Goal: Transaction & Acquisition: Purchase product/service

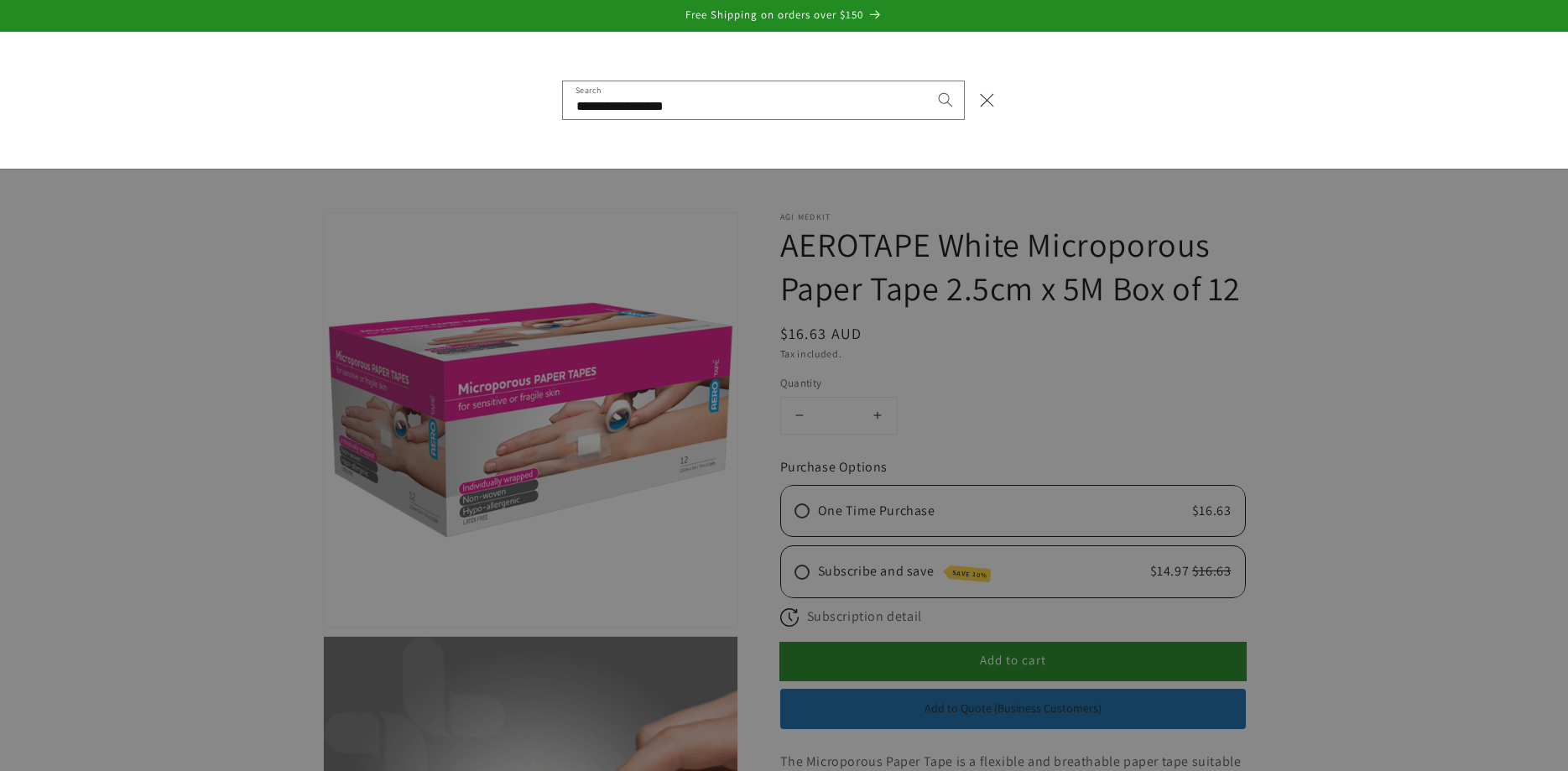
click at [0, 99] on div "Search" at bounding box center [0, 99] width 0 height 0
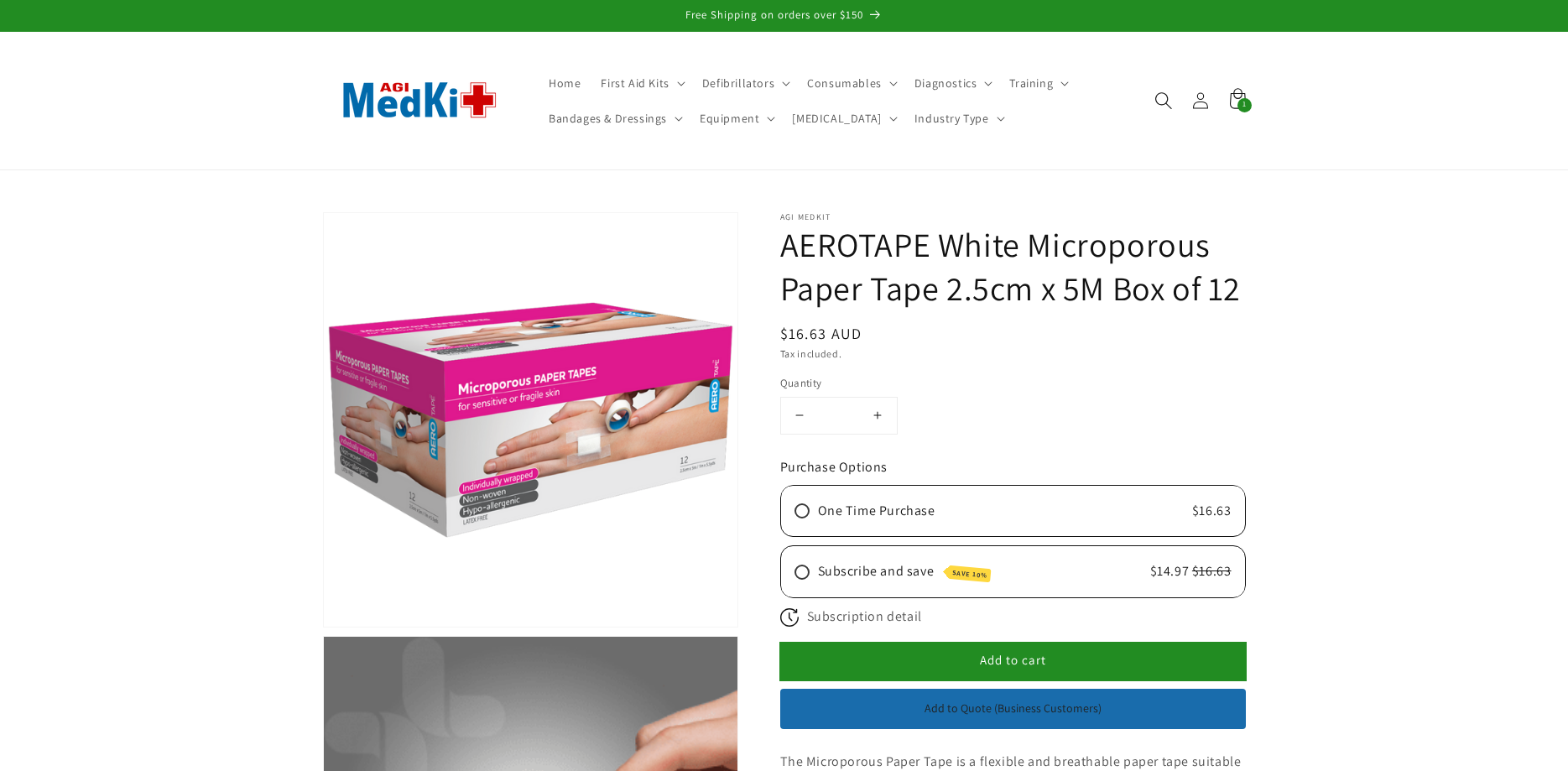
click at [1161, 100] on icon "Search" at bounding box center [1163, 100] width 18 height 18
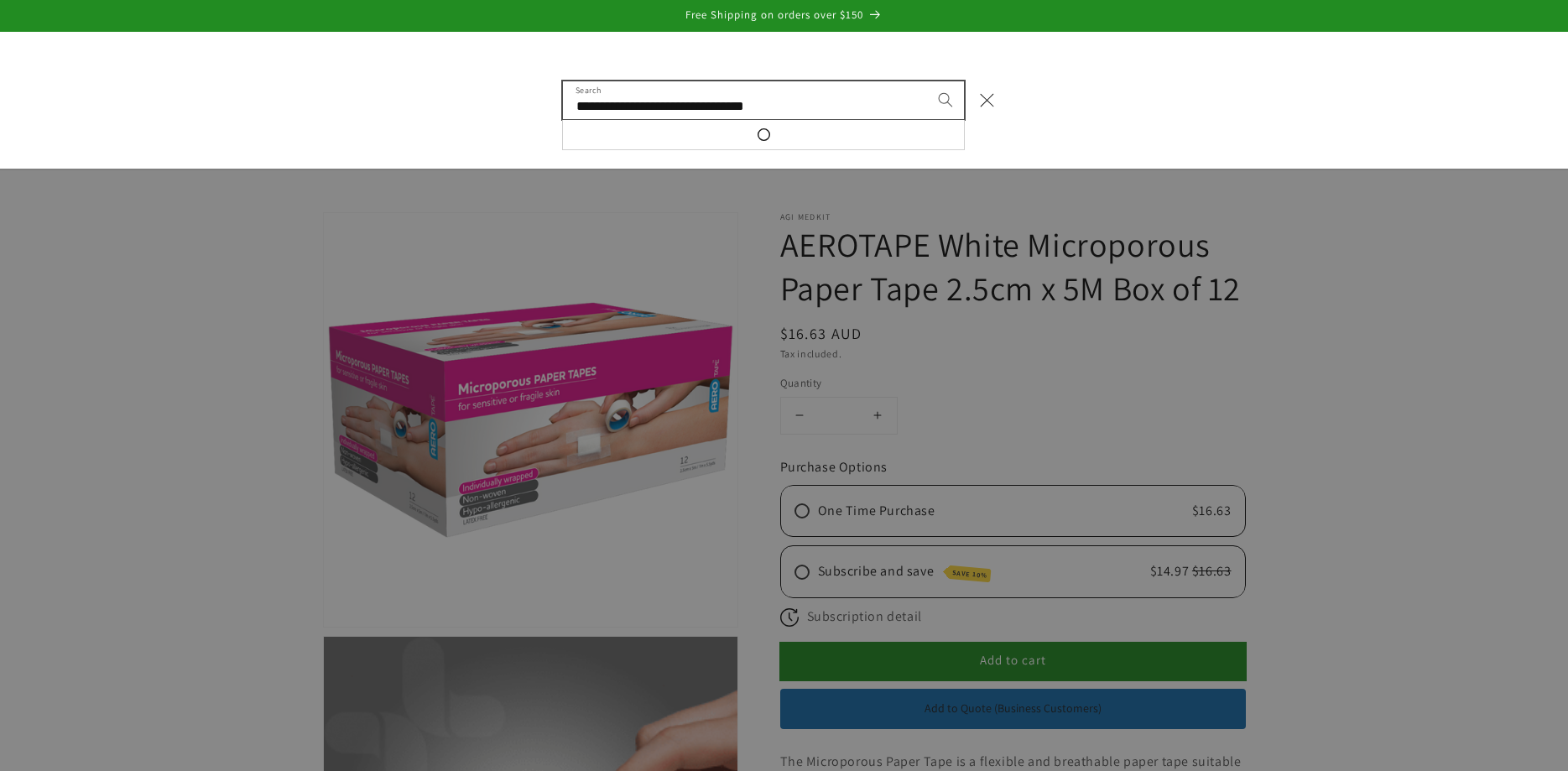
type input "**********"
click at [927, 82] on button "Search" at bounding box center [946, 100] width 37 height 37
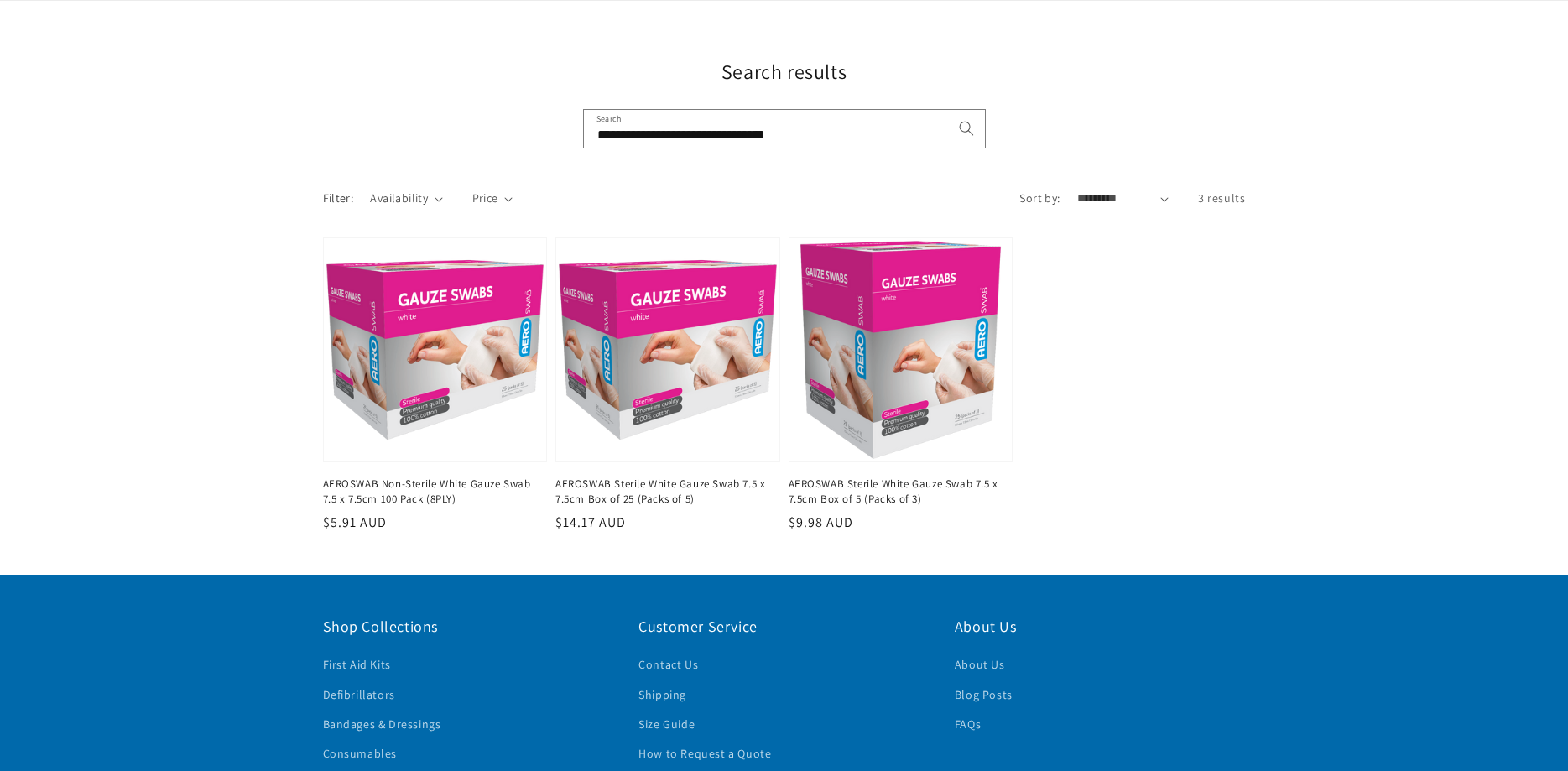
scroll to position [171, 0]
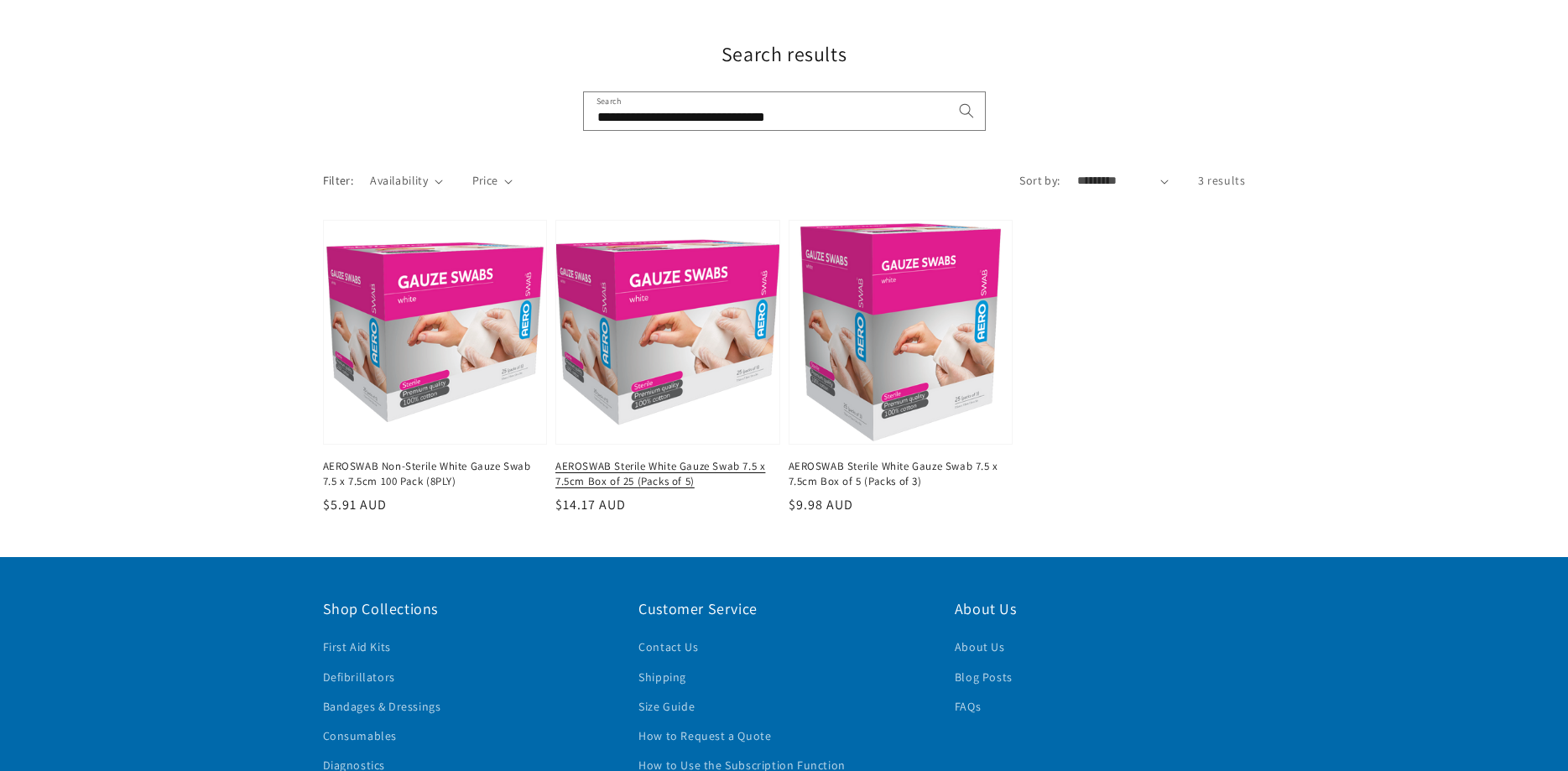
click at [613, 459] on link "AEROSWAB Sterile White Gauze Swab 7.5 x 7.5cm Box of 25 (Packs of 5)" at bounding box center [662, 474] width 215 height 30
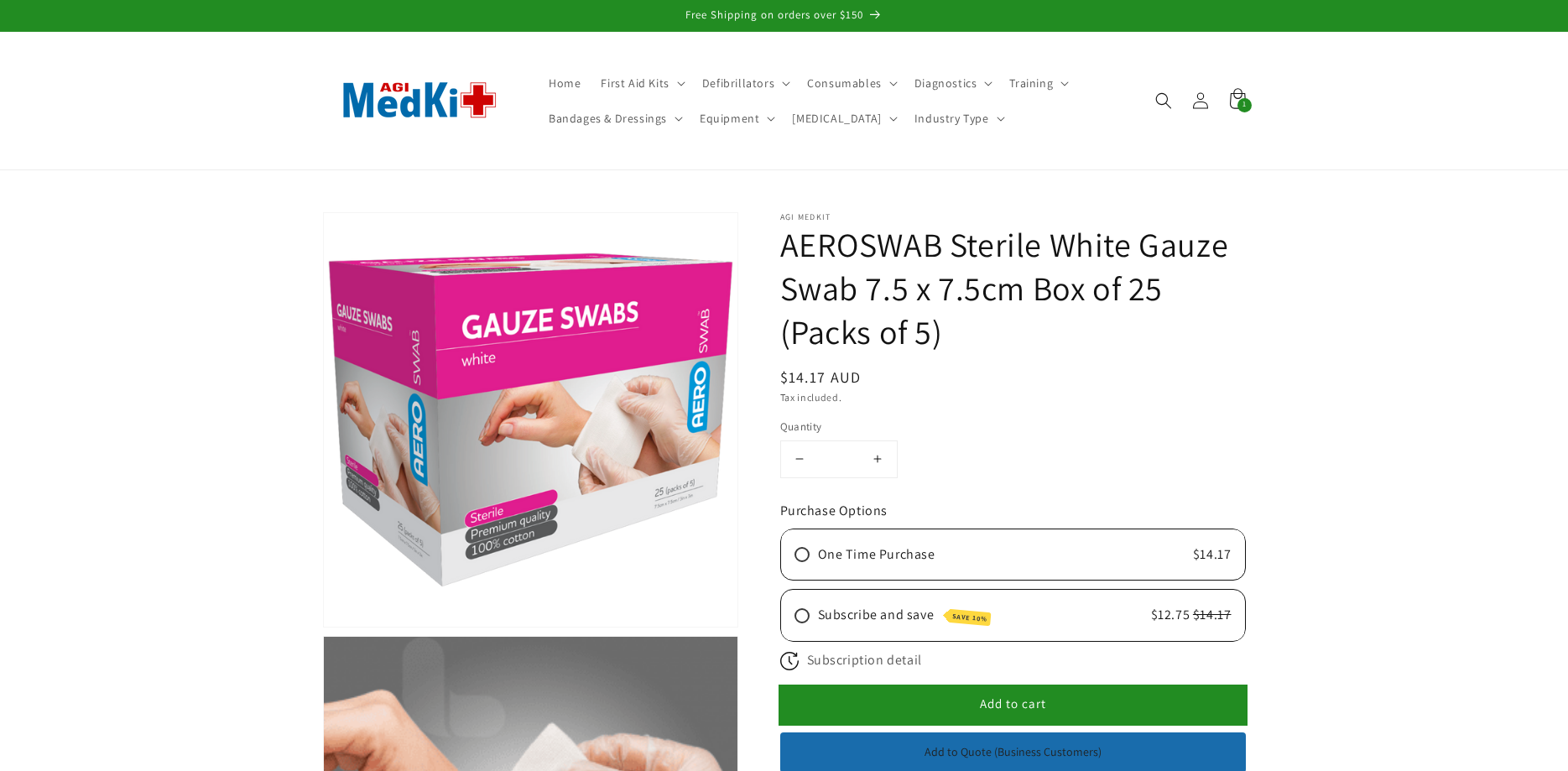
click at [997, 699] on span "Add to cart" at bounding box center [1012, 703] width 67 height 16
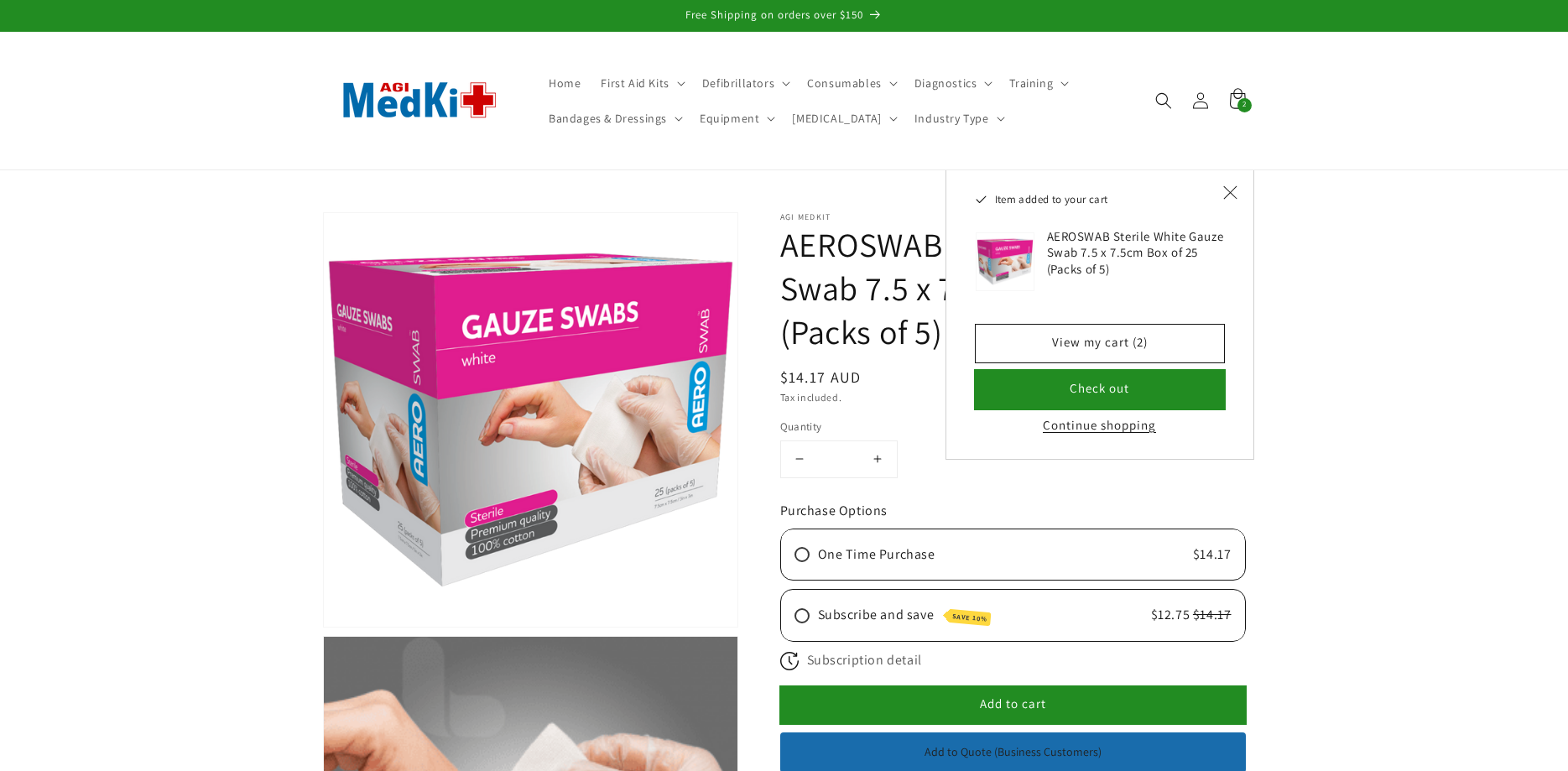
click at [1111, 390] on button "Check out" at bounding box center [1100, 390] width 249 height 38
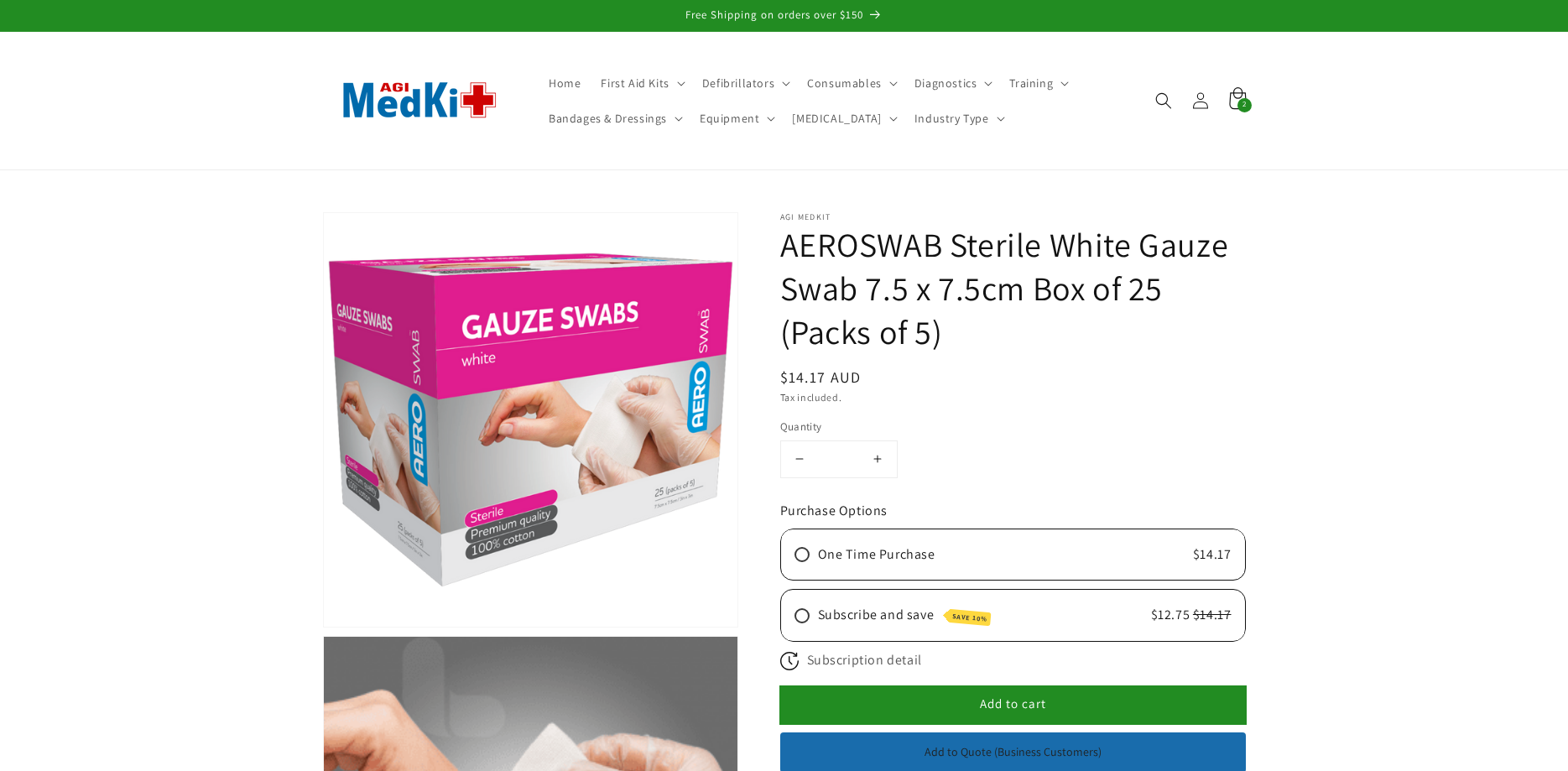
click at [1238, 99] on icon at bounding box center [1237, 100] width 39 height 39
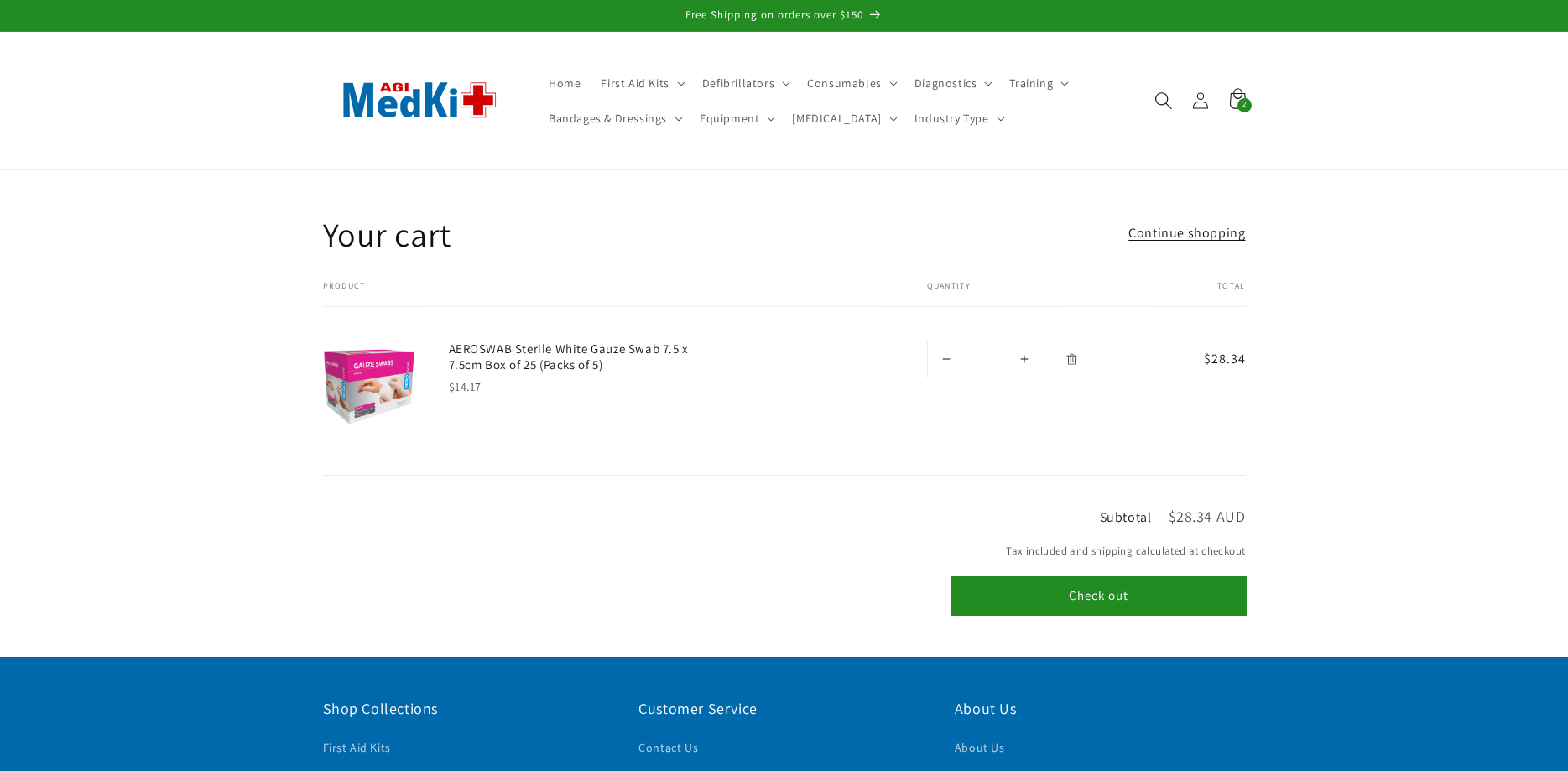
click at [1159, 99] on icon "Search" at bounding box center [1163, 100] width 18 height 18
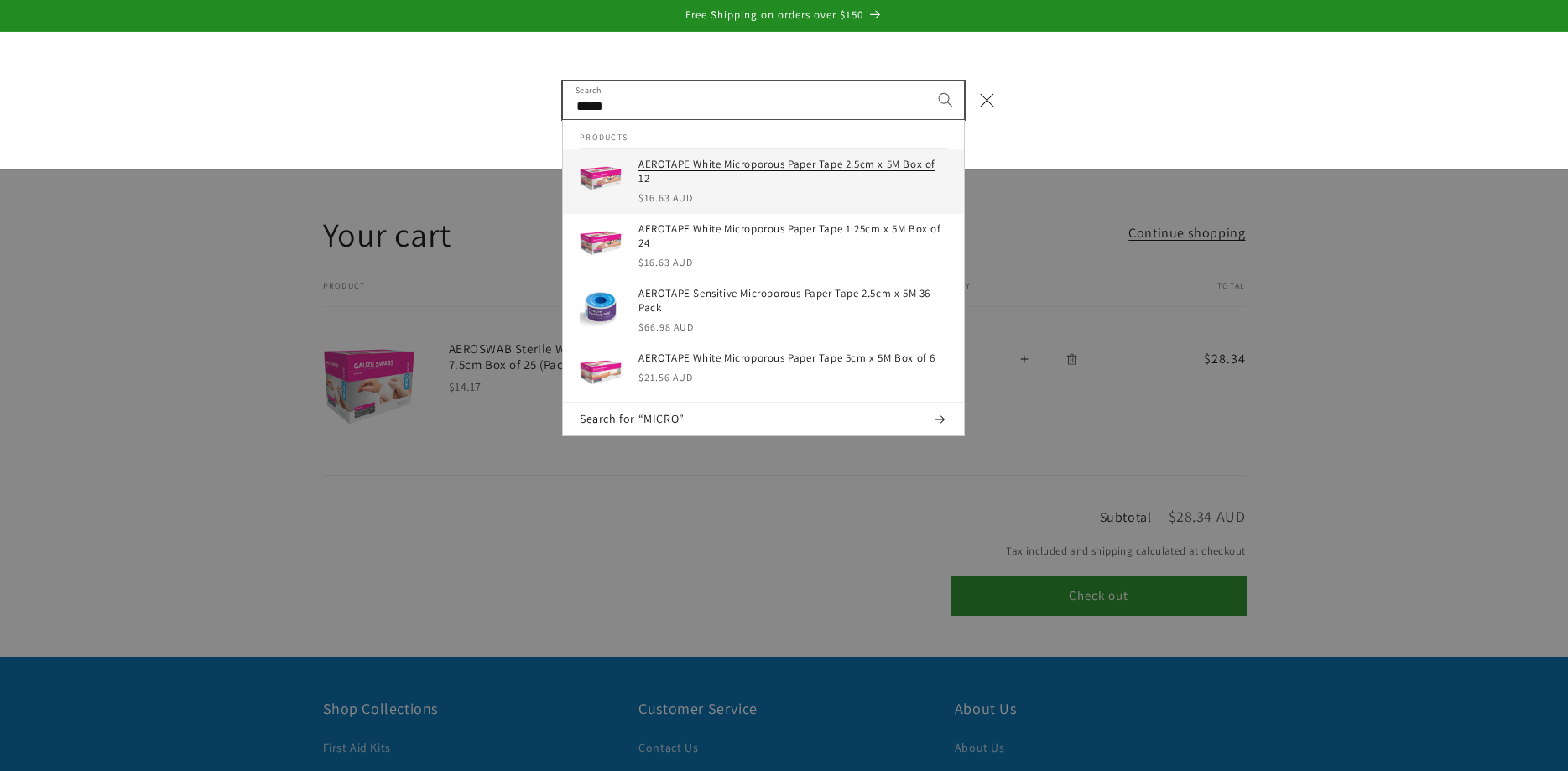
type input "*****"
click at [786, 168] on h3 "AEROTAPE White Microporous Paper Tape 2.5cm x 5M Box of 12" at bounding box center [793, 172] width 309 height 28
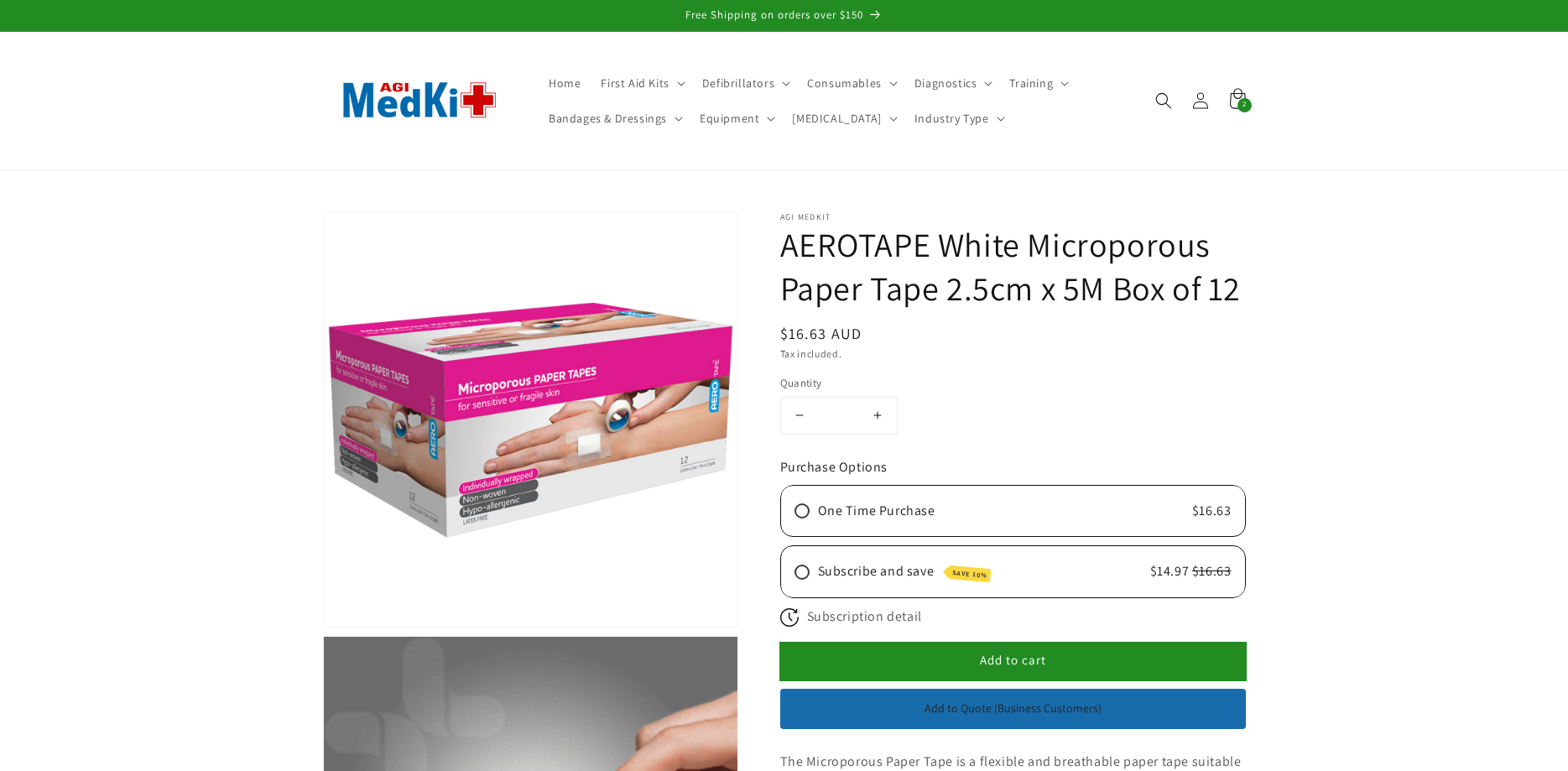
click at [878, 414] on button "Increase quantity for AEROTAPE White Microporous Paper Tape 2.5cm x 5M Box of 12" at bounding box center [877, 416] width 38 height 36
type input "*"
click at [1112, 657] on button "Add to cart" at bounding box center [1013, 662] width 465 height 38
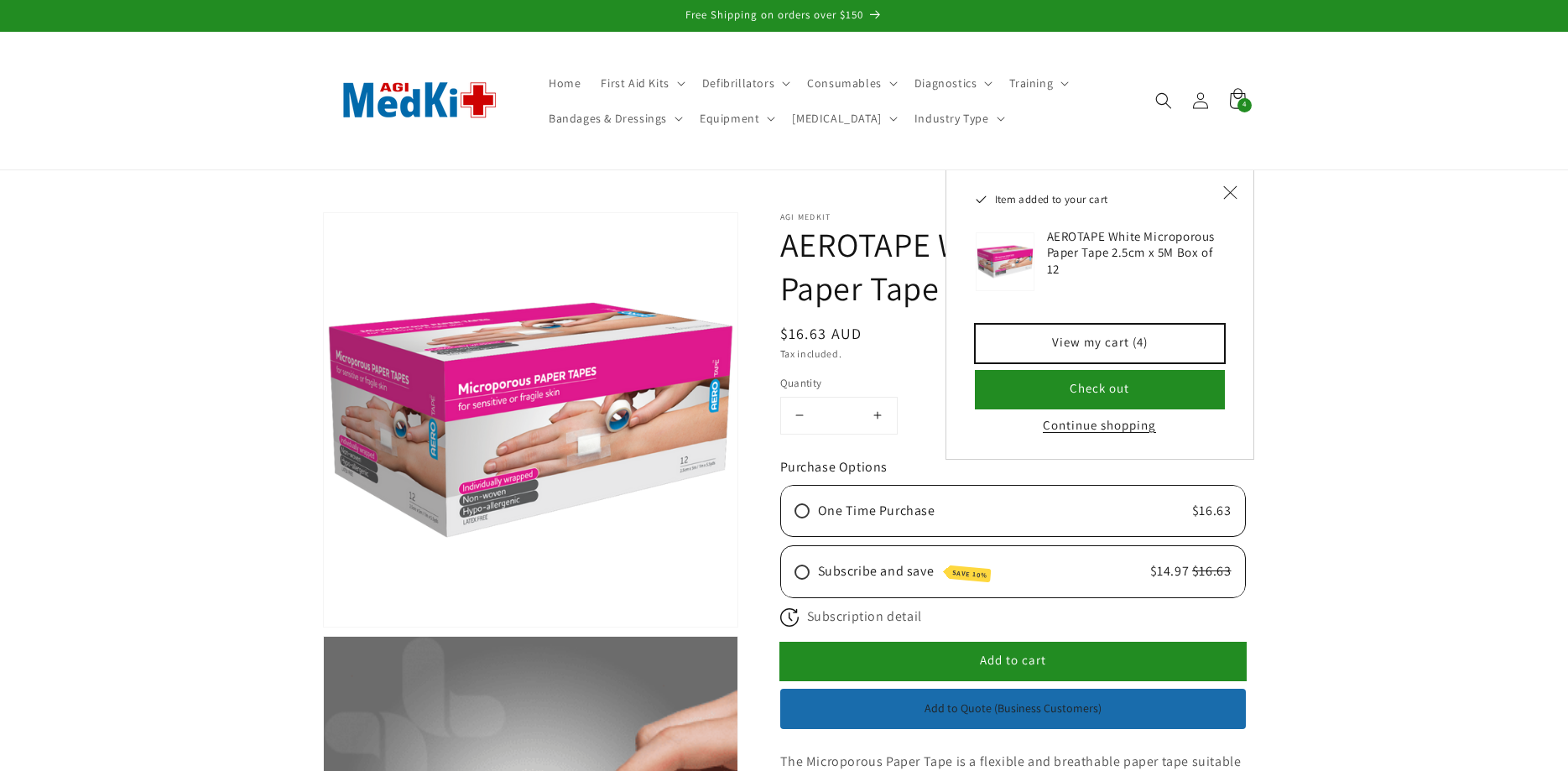
click at [1106, 343] on link "View my cart (4)" at bounding box center [1100, 344] width 249 height 38
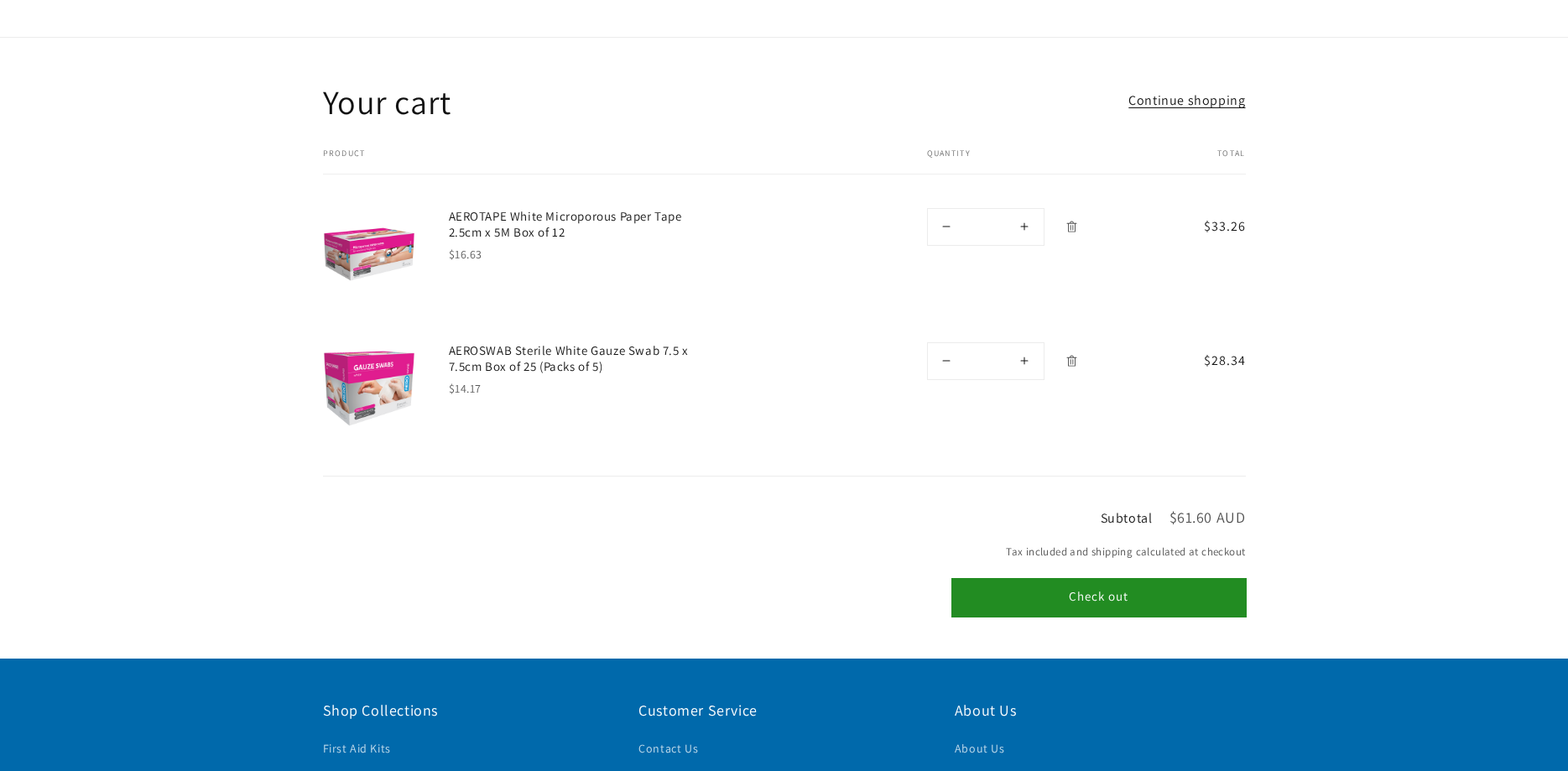
scroll to position [171, 0]
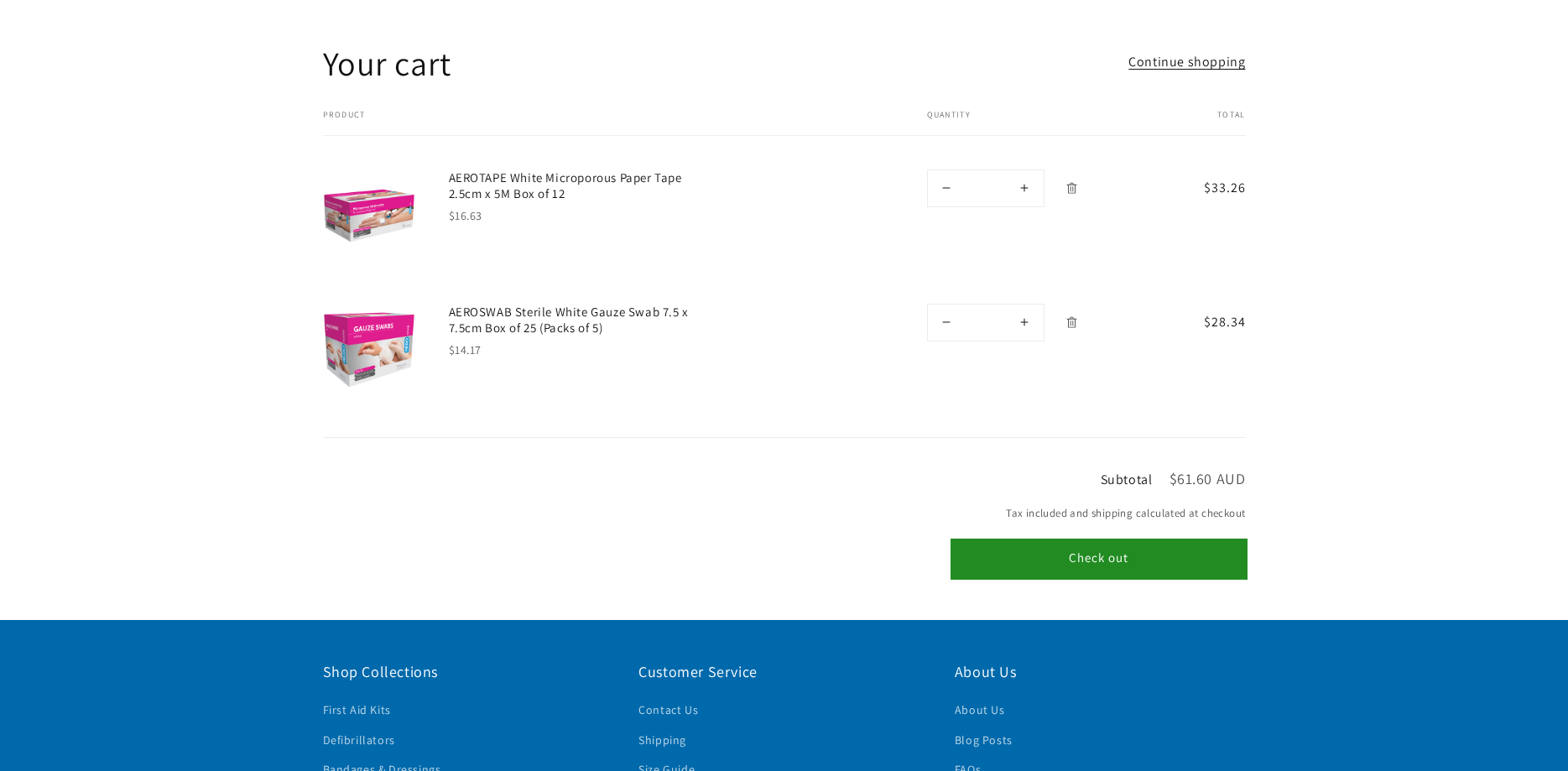
click at [1082, 552] on button "Check out" at bounding box center [1098, 559] width 294 height 38
